Goal: Task Accomplishment & Management: Complete application form

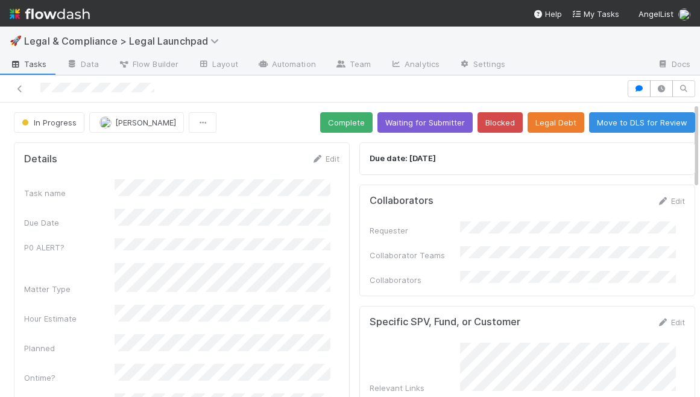
click at [341, 86] on div at bounding box center [313, 88] width 617 height 17
click at [323, 93] on div at bounding box center [313, 88] width 617 height 17
click at [57, 10] on img at bounding box center [50, 14] width 80 height 20
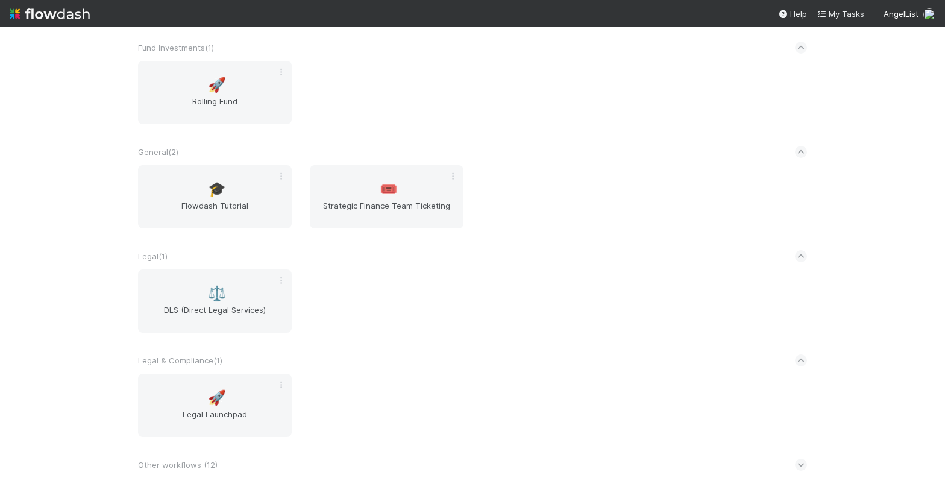
scroll to position [51, 0]
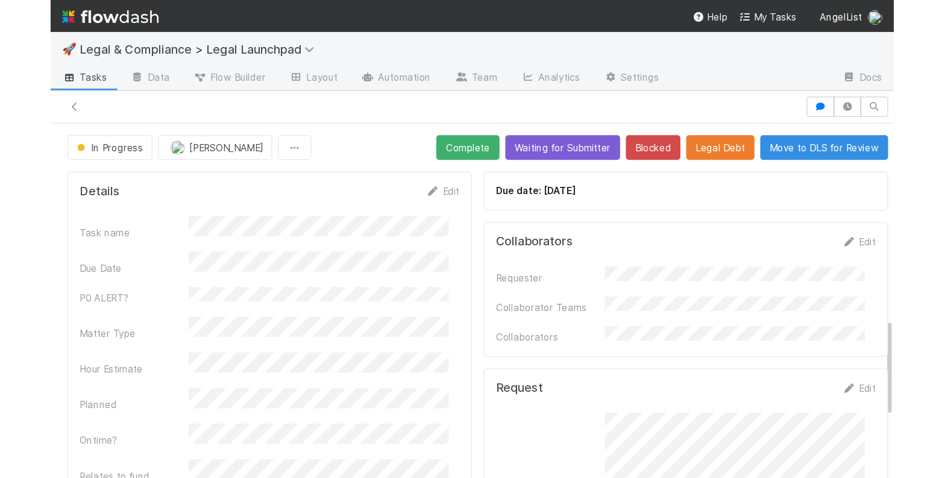
scroll to position [579, 0]
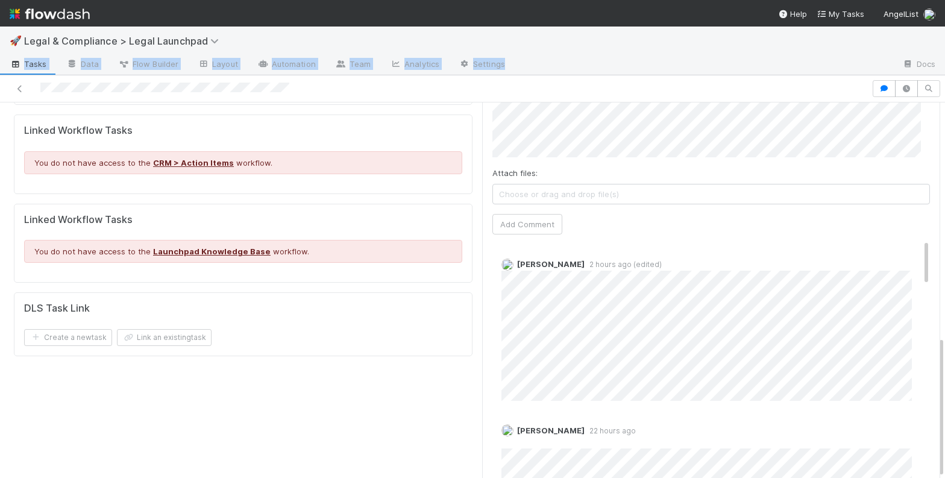
click at [699, 58] on div "🚀 Legal & Compliance > Legal Launchpad Tasks Data Flow Builder Layout Automatio…" at bounding box center [472, 51] width 945 height 49
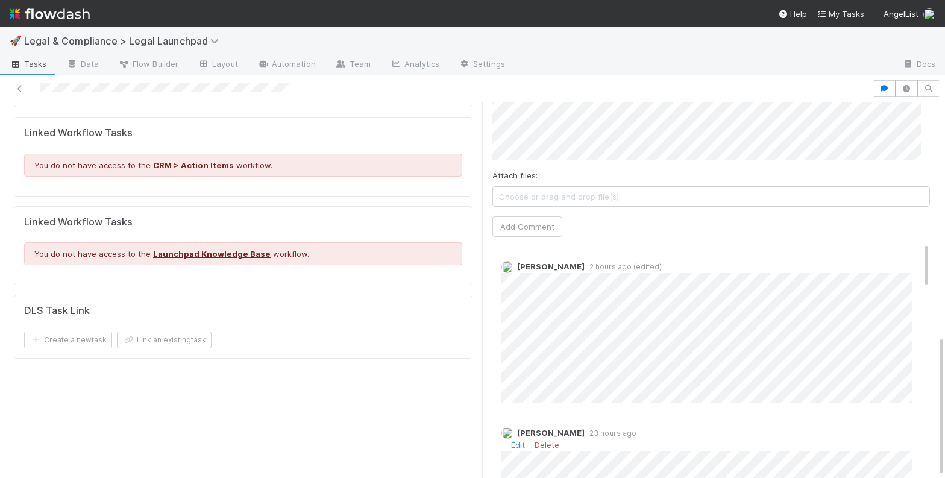
scroll to position [2, 0]
click at [492, 280] on div "Catherine Nguyen 2 hours ago (edited)" at bounding box center [715, 324] width 447 height 151
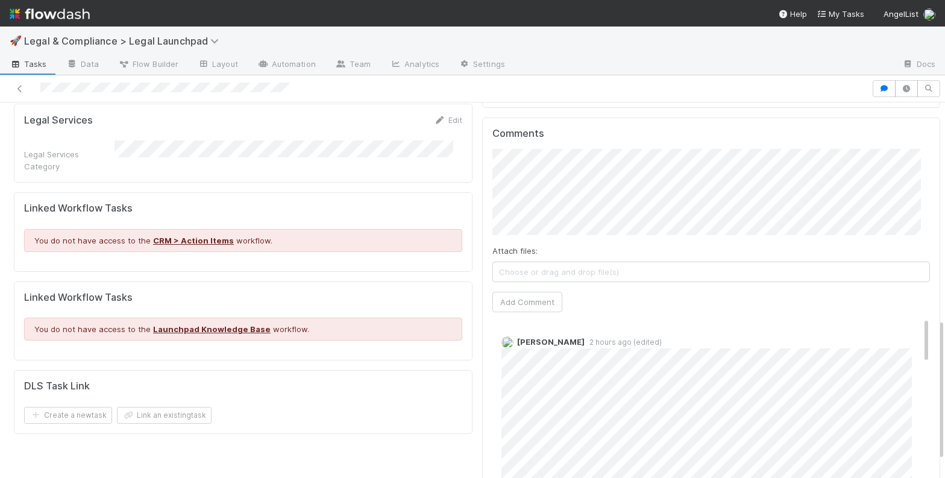
scroll to position [525, 0]
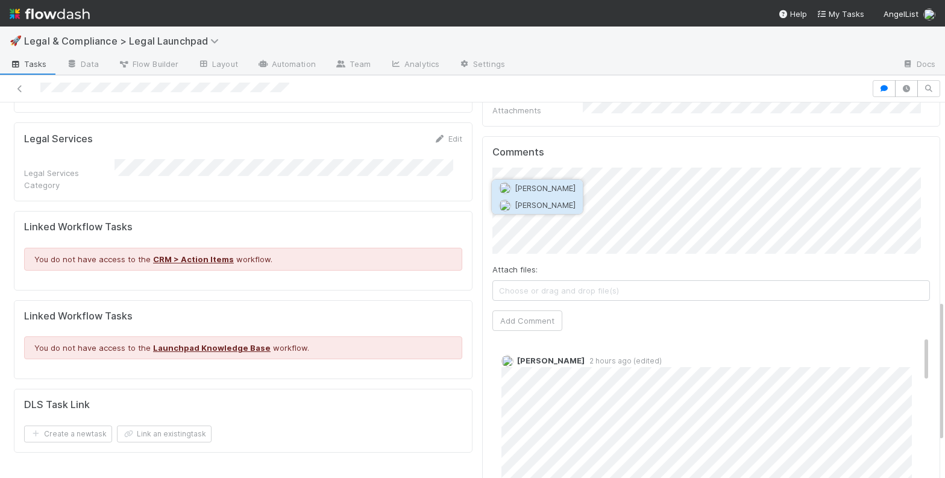
click at [566, 206] on span "[PERSON_NAME]" at bounding box center [545, 205] width 61 height 10
click at [532, 310] on button "Add Comment" at bounding box center [527, 320] width 70 height 20
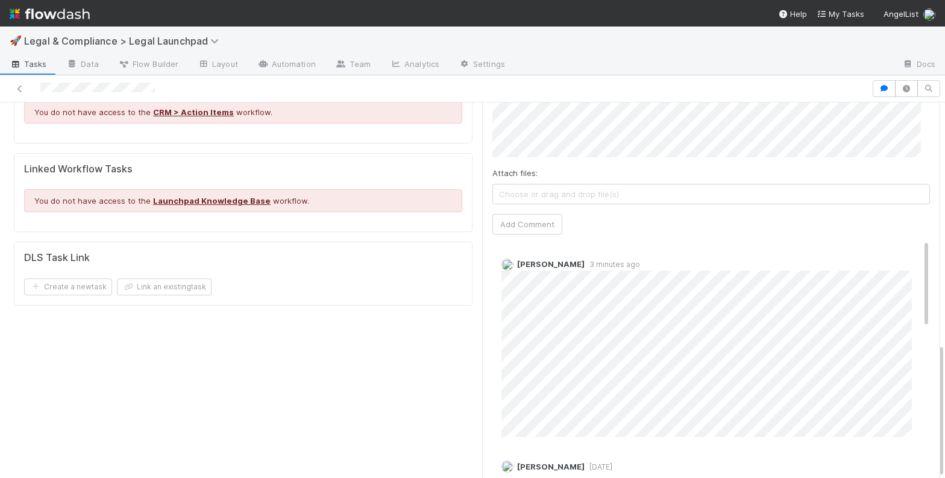
click at [538, 259] on span "Josh Tarr" at bounding box center [551, 264] width 68 height 10
click at [501, 259] on img at bounding box center [507, 265] width 12 height 12
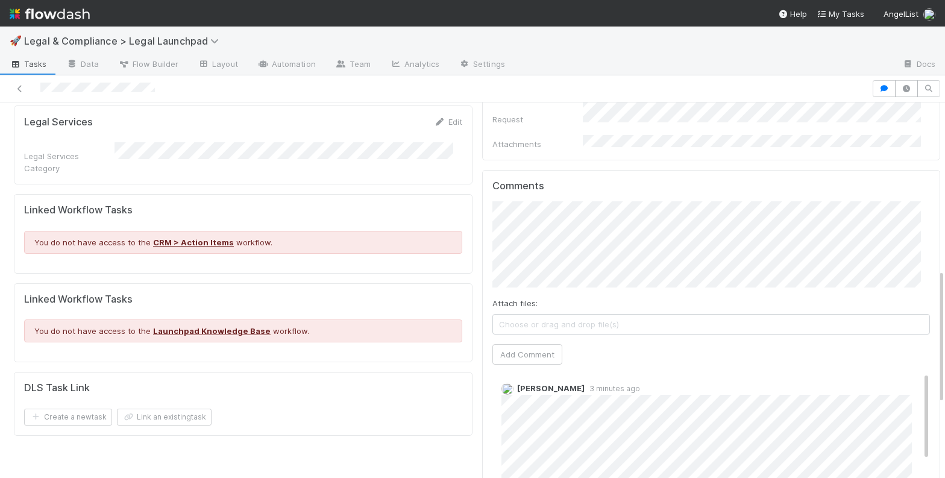
scroll to position [318, 0]
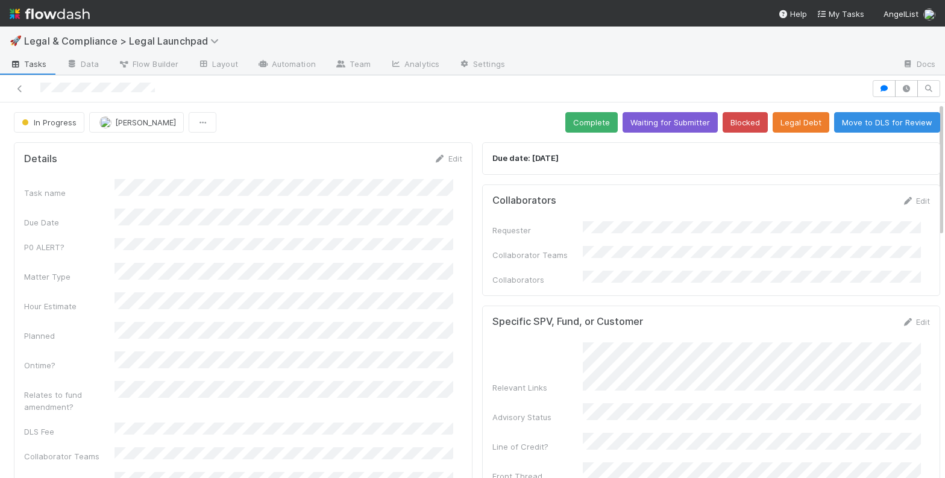
click at [637, 169] on div "Due date: 8/18/2025" at bounding box center [711, 158] width 459 height 33
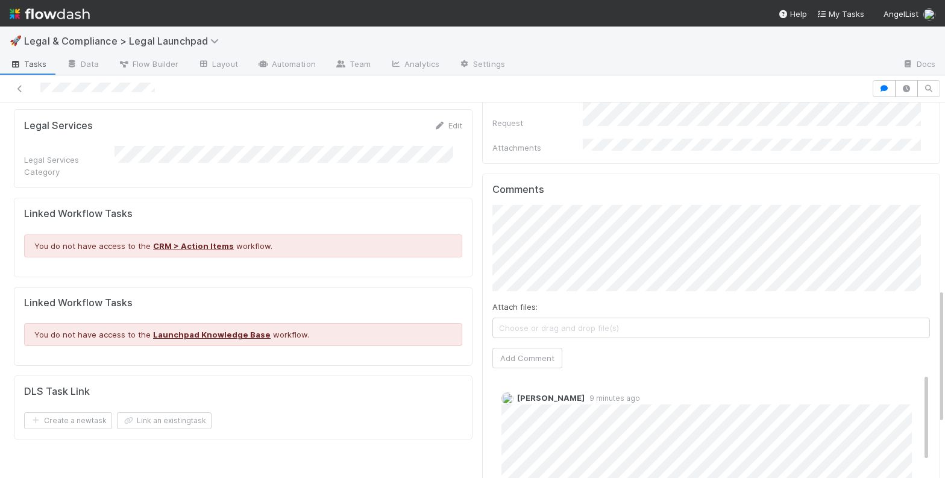
scroll to position [520, 0]
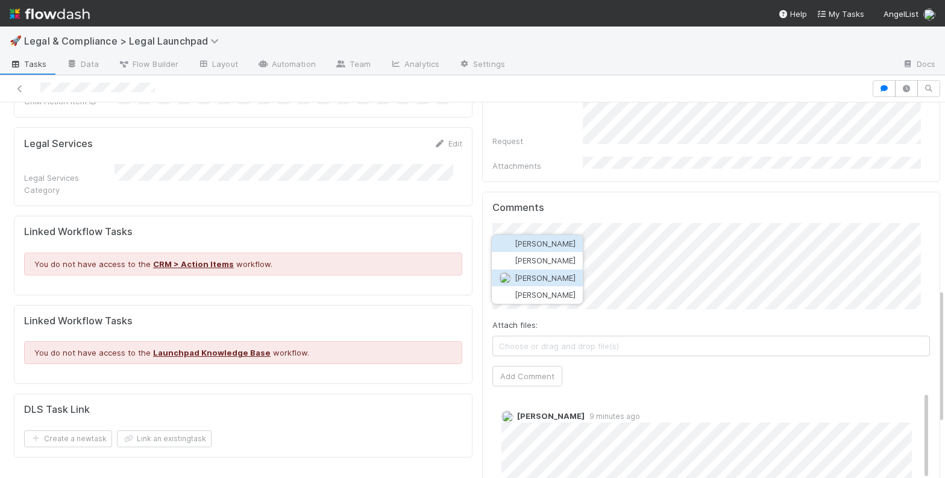
click at [567, 274] on button "Josh Tarr" at bounding box center [537, 277] width 91 height 17
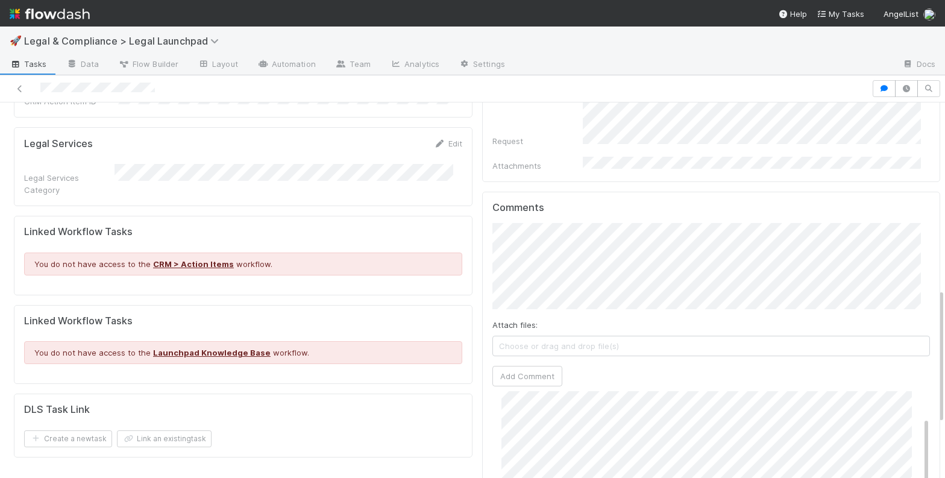
scroll to position [93, 0]
click at [500, 366] on button "Add Comment" at bounding box center [527, 376] width 70 height 20
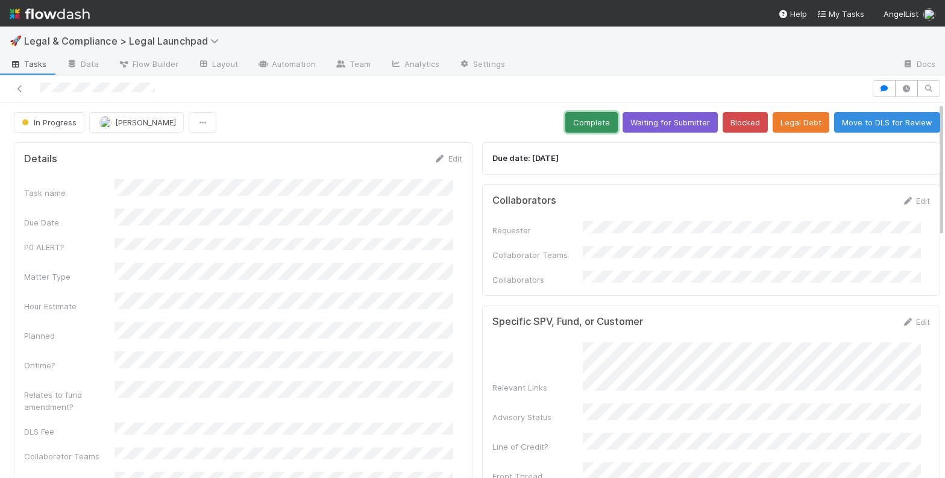
click at [588, 124] on button "Complete" at bounding box center [591, 122] width 52 height 20
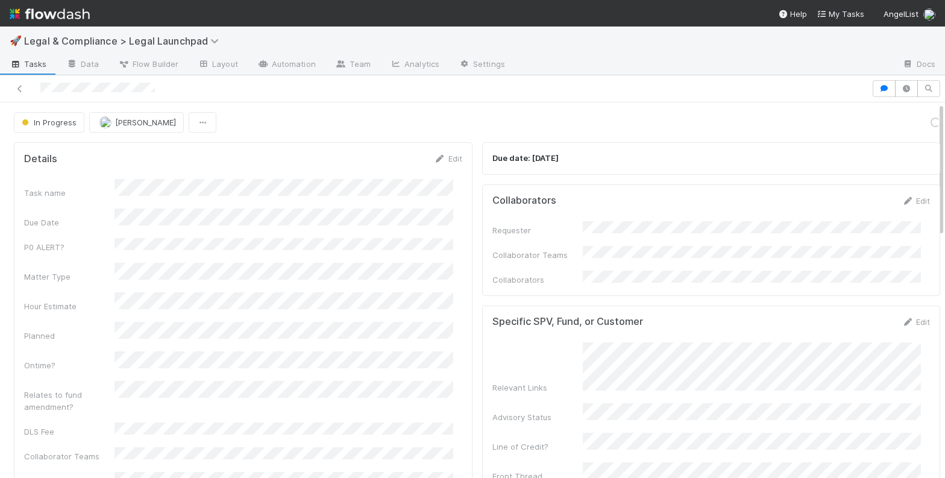
click at [488, 123] on div "In Progress Robin Sosnow Loading..." at bounding box center [477, 122] width 926 height 20
click at [54, 10] on img at bounding box center [50, 14] width 80 height 20
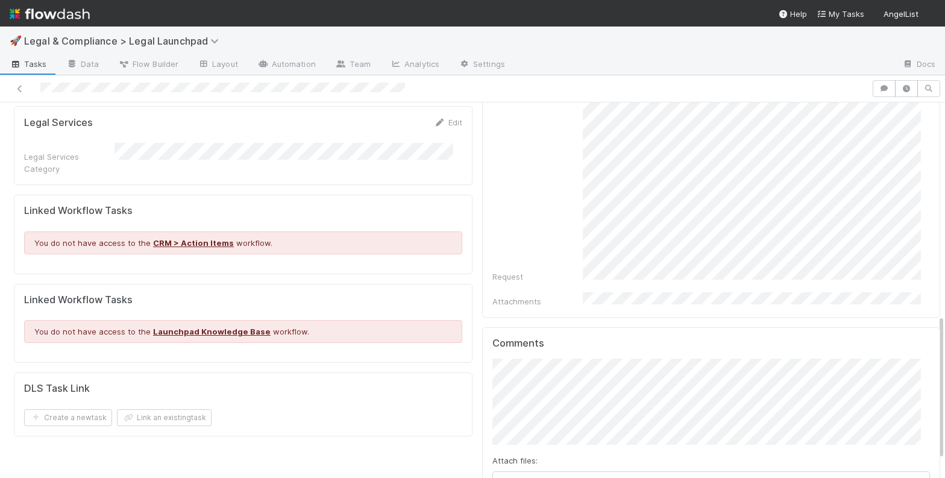
scroll to position [595, 0]
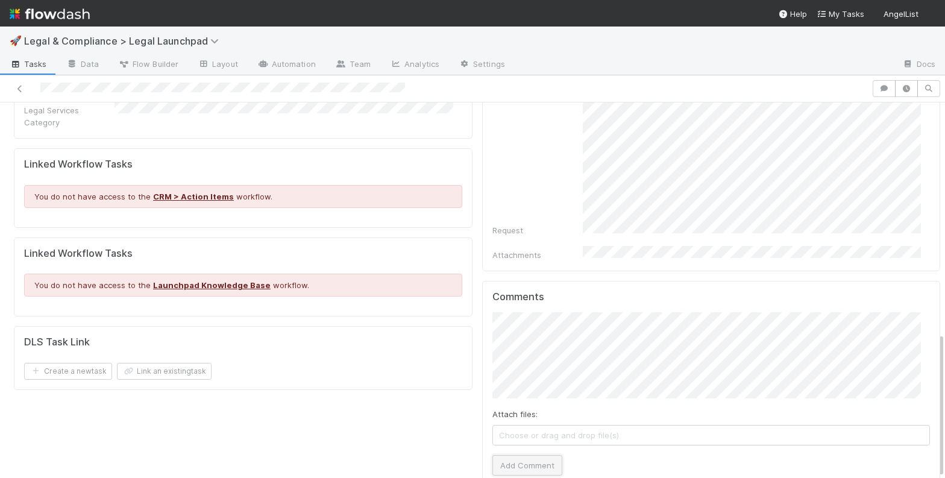
click at [527, 455] on button "Add Comment" at bounding box center [527, 465] width 70 height 20
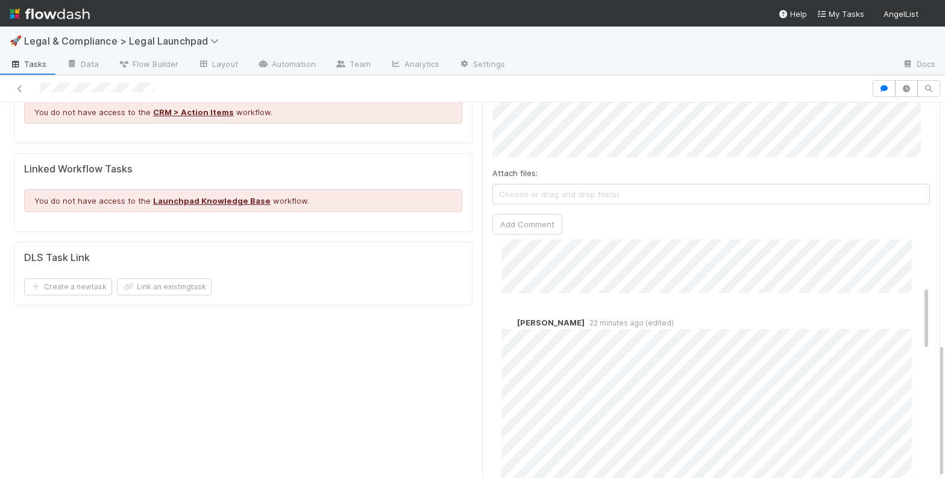
scroll to position [174, 0]
